Goal: Communication & Community: Answer question/provide support

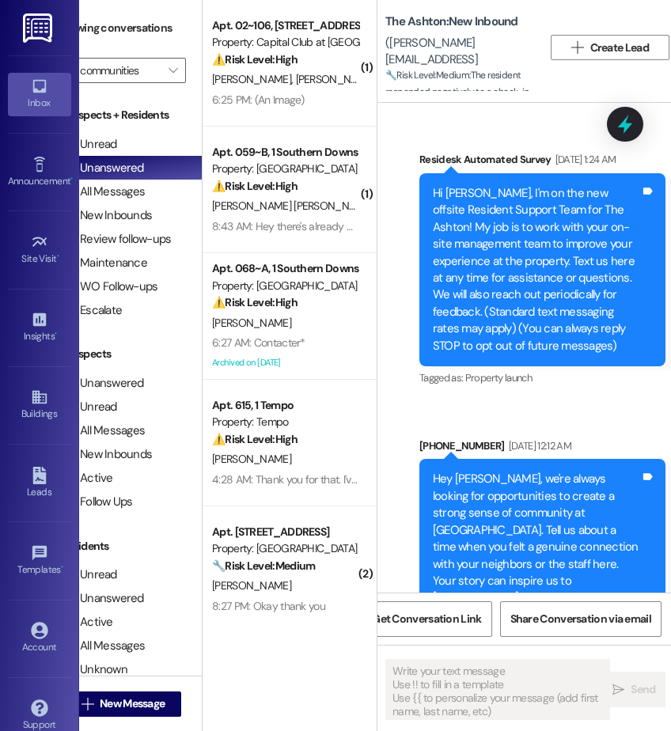
scroll to position [19659, 0]
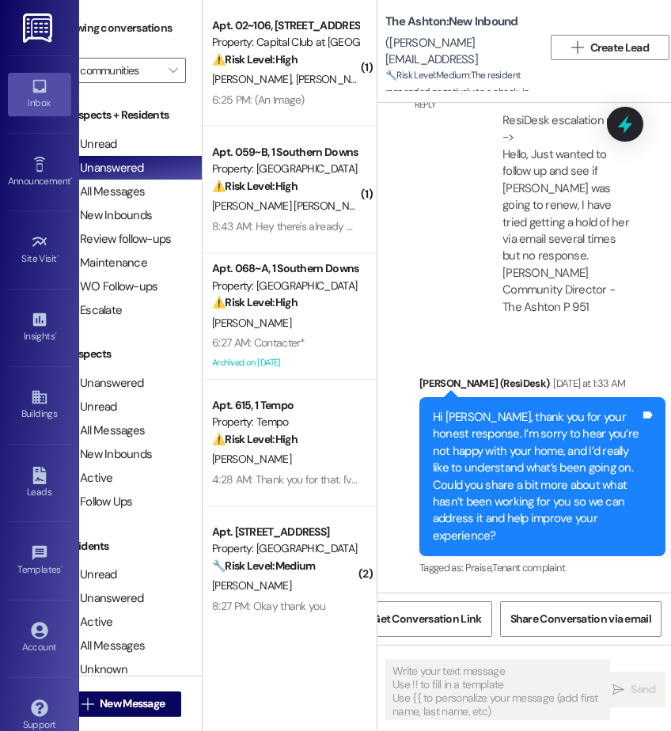
type textarea "Fetching suggested responses. Please feel free to read through the conversation…"
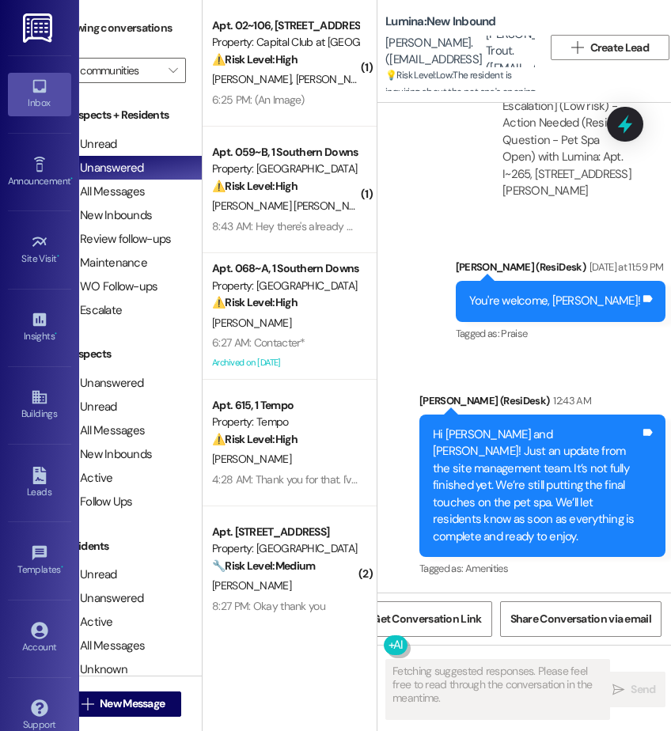
scroll to position [12818, 0]
type textarea "Hi {{first_name}}! The pet spa isn't quite ready yet, but we're putting the fin…"
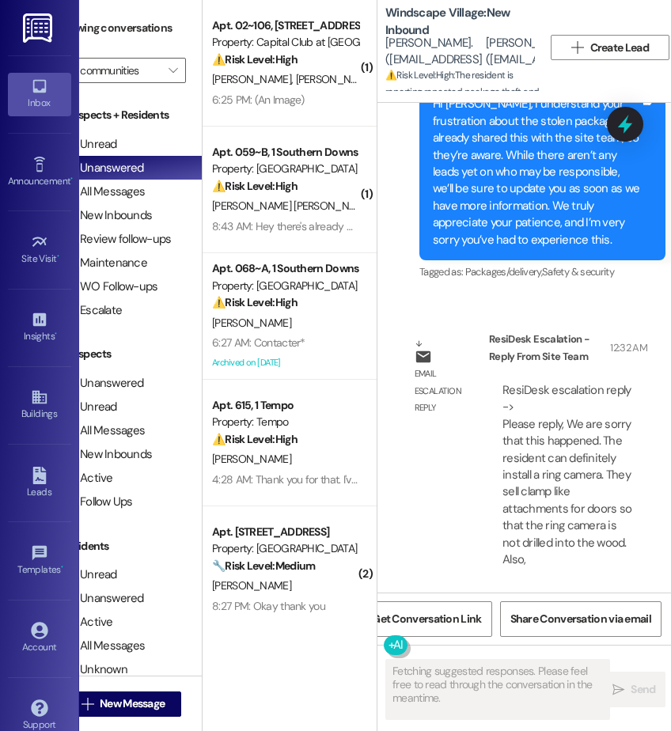
scroll to position [34137, 0]
type textarea "Hi {{first_name}}, I understand your frustration about the stolen package. Whil…"
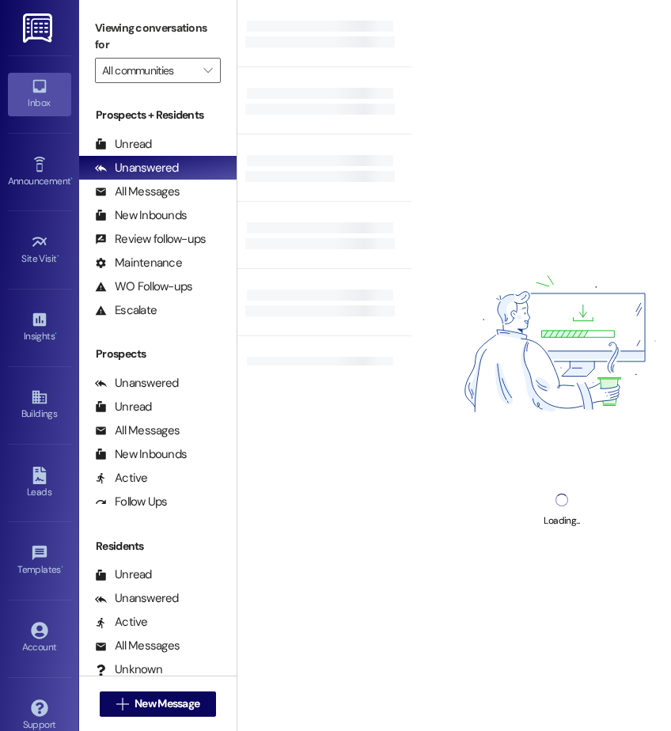
scroll to position [0, 35]
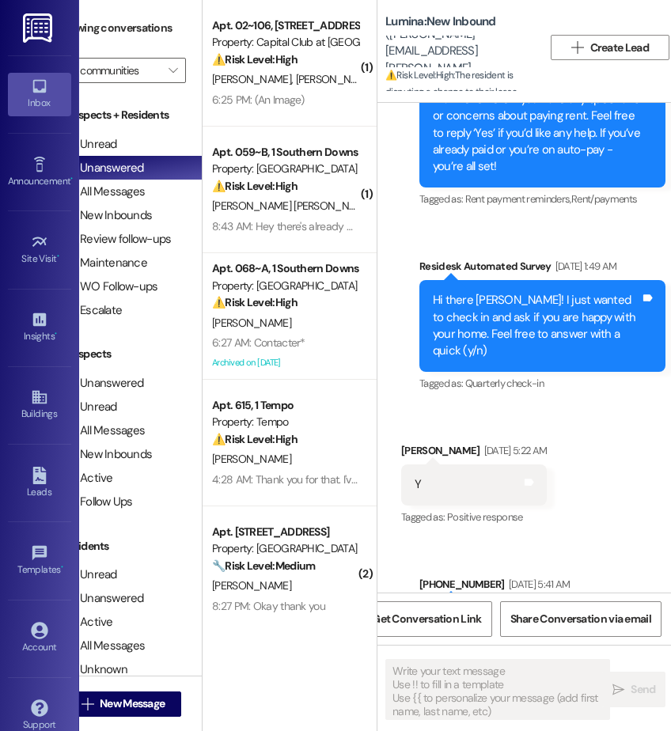
type textarea "Fetching suggested responses. Please feel free to read through the conversation…"
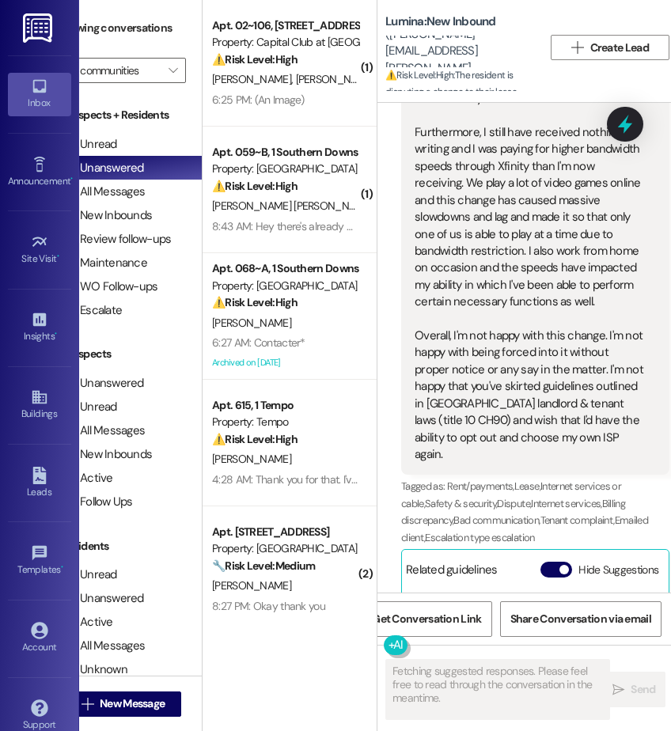
scroll to position [5678, 0]
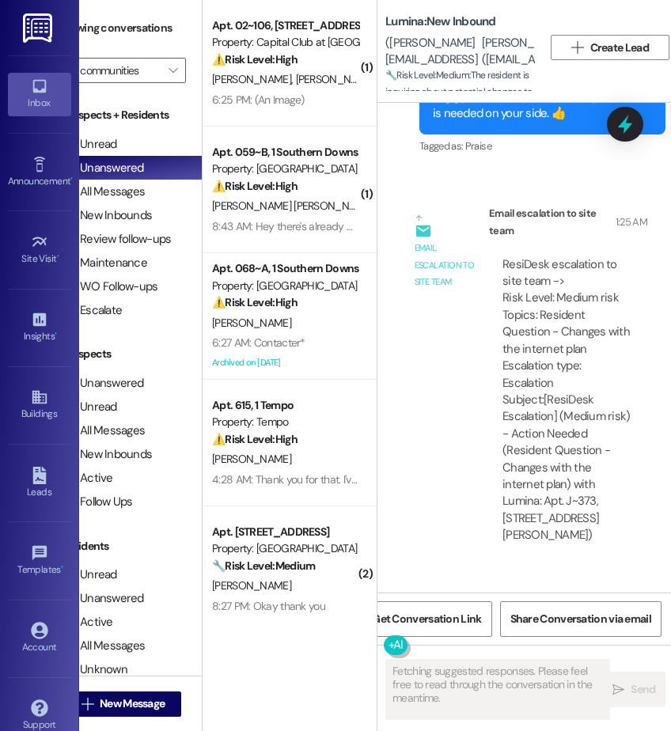
scroll to position [3207, 0]
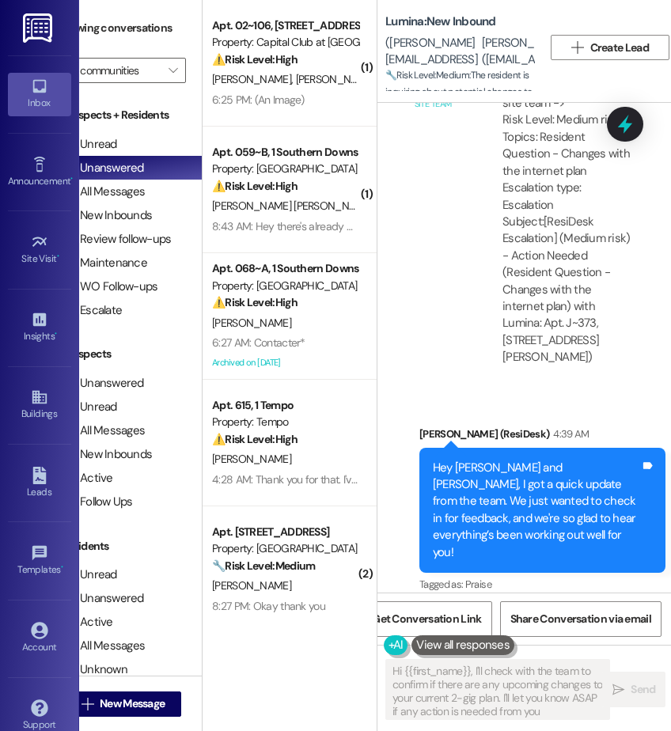
type textarea "Hi {{first_name}}, I'll check with the team to confirm if there are any upcomin…"
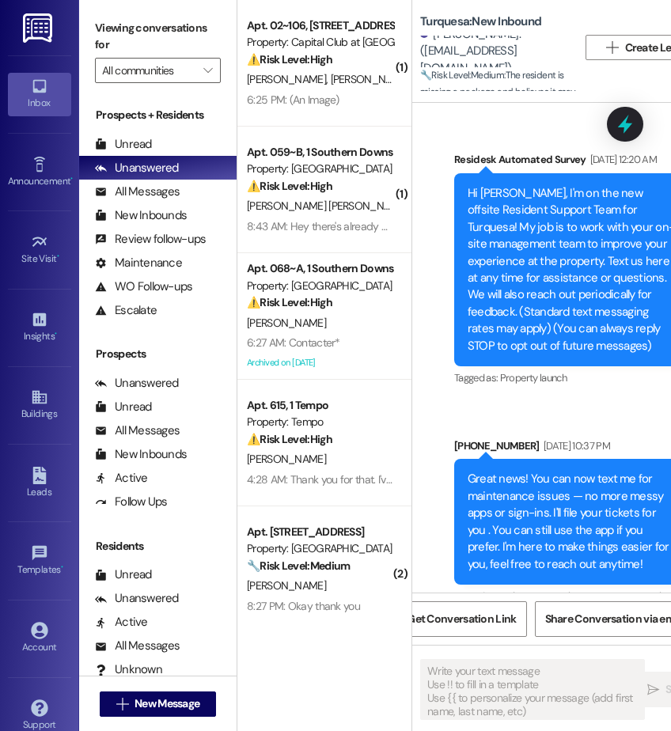
scroll to position [0, 35]
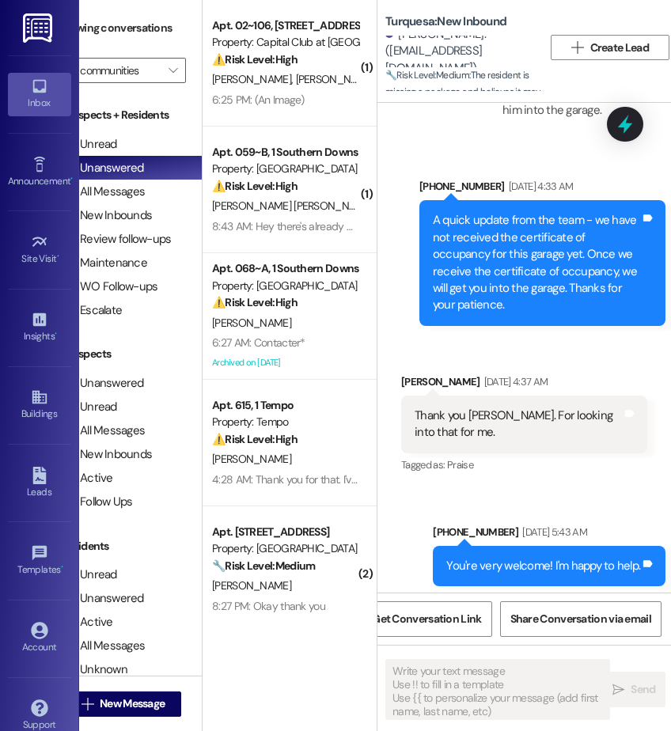
type textarea "Fetching suggested responses. Please feel free to read through the conversation…"
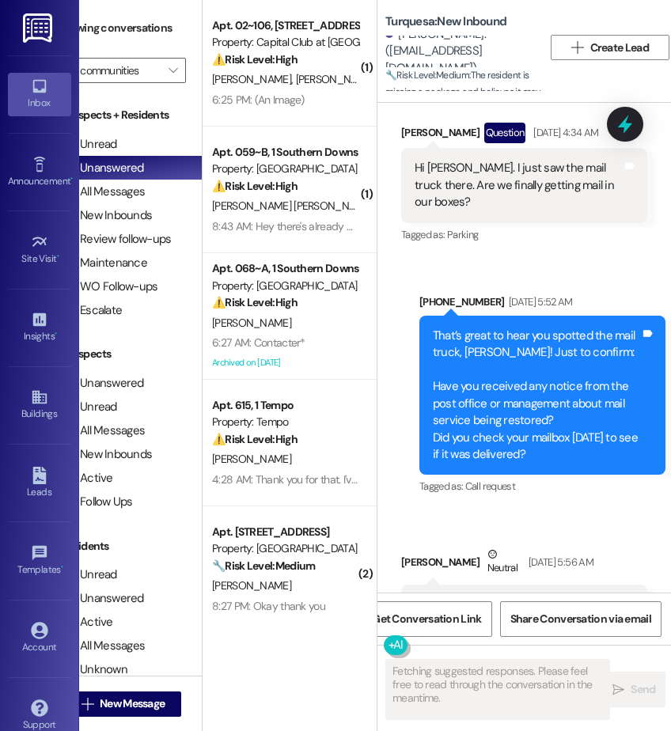
scroll to position [11145, 0]
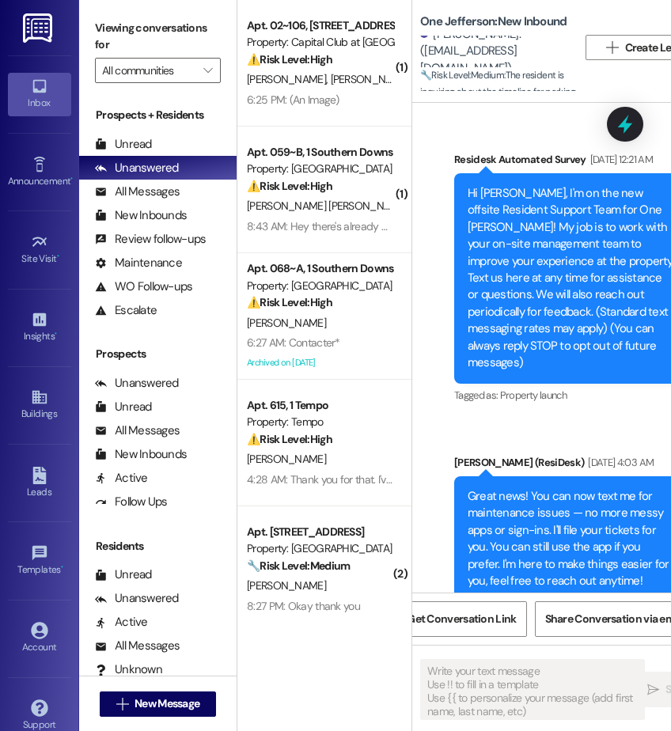
scroll to position [0, 35]
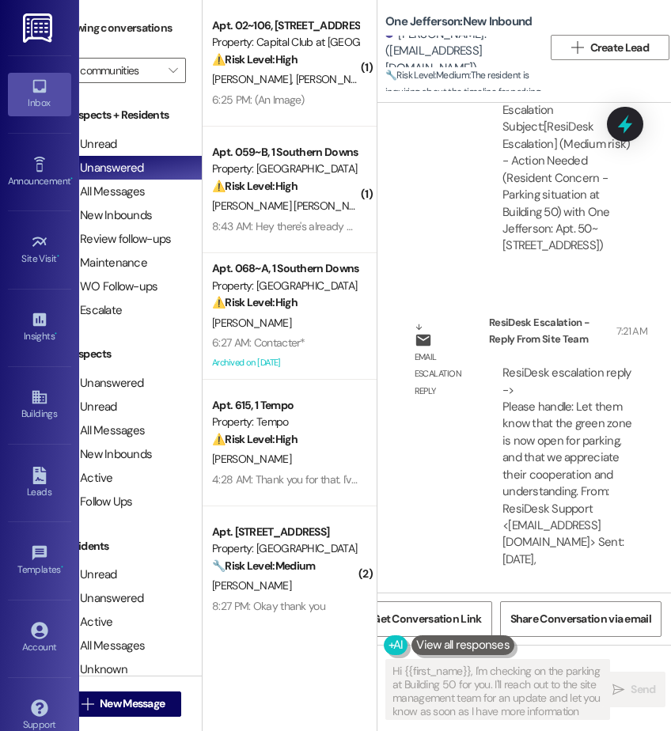
type textarea "Hi {{first_name}}, I'm checking on the parking at Building 50 for you. I'll rea…"
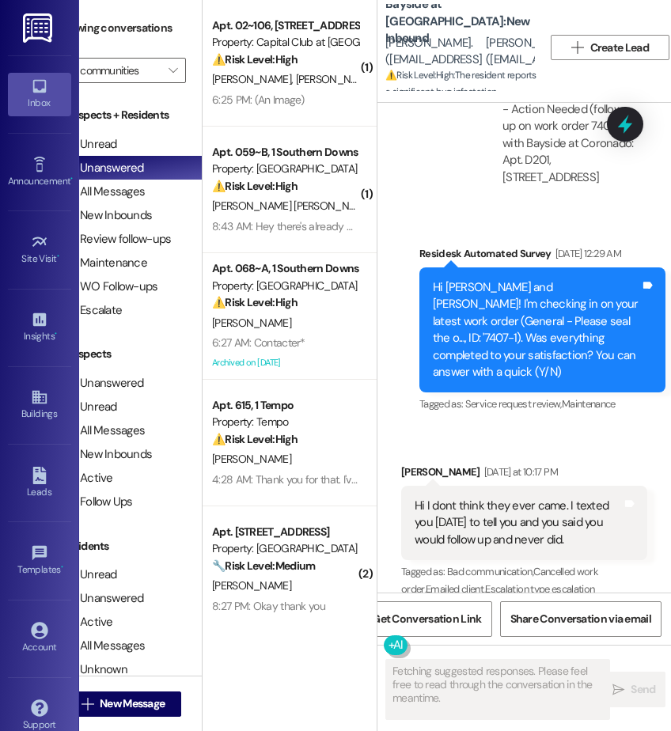
scroll to position [18412, 0]
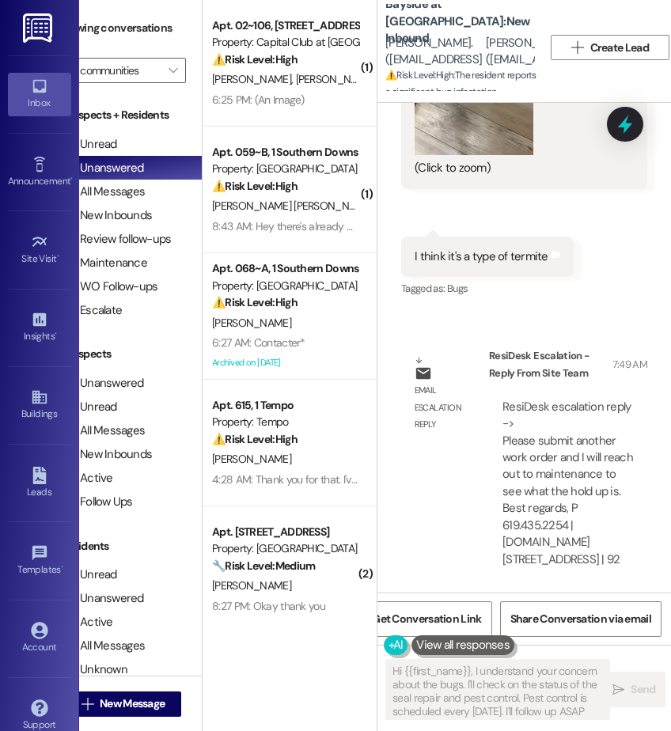
type textarea "Hi {{first_name}}, I understand your concern about the bugs. I'll check on the …"
